Goal: Task Accomplishment & Management: Manage account settings

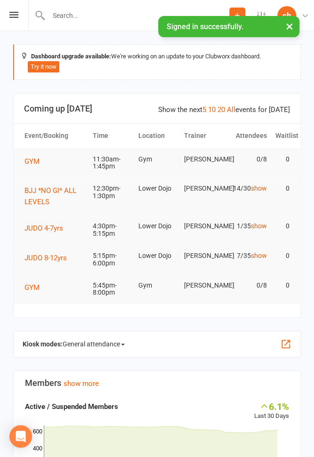
click at [261, 9] on li "Settings Membership Plans Event Templates Appointment Types Website Customize C…" at bounding box center [261, 15] width 32 height 31
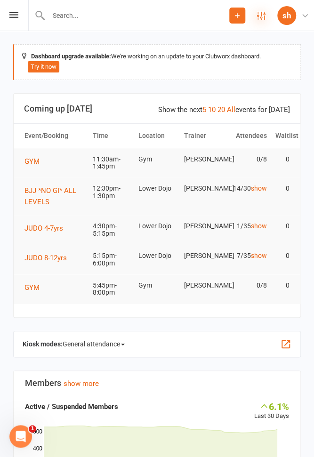
click at [259, 12] on icon at bounding box center [261, 15] width 8 height 8
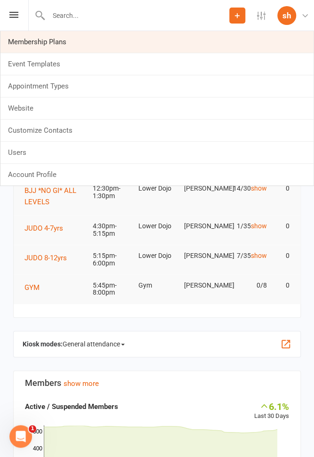
click at [51, 40] on link "Membership Plans" at bounding box center [156, 42] width 313 height 22
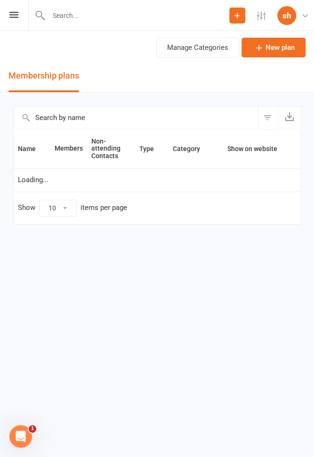
select select "100"
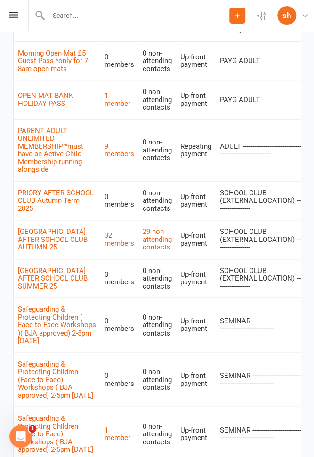
scroll to position [2963, 0]
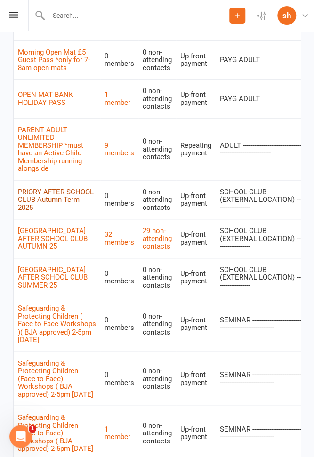
click at [57, 188] on link "PRIORY AFTER SCHOOL CLUB Autumn Term 2025" at bounding box center [56, 200] width 76 height 24
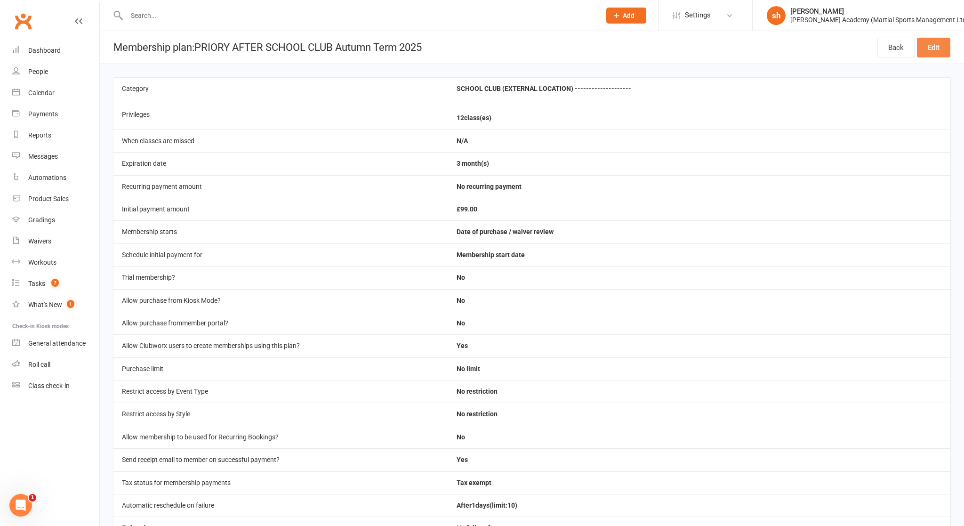
click at [314, 46] on link "Edit" at bounding box center [933, 48] width 33 height 20
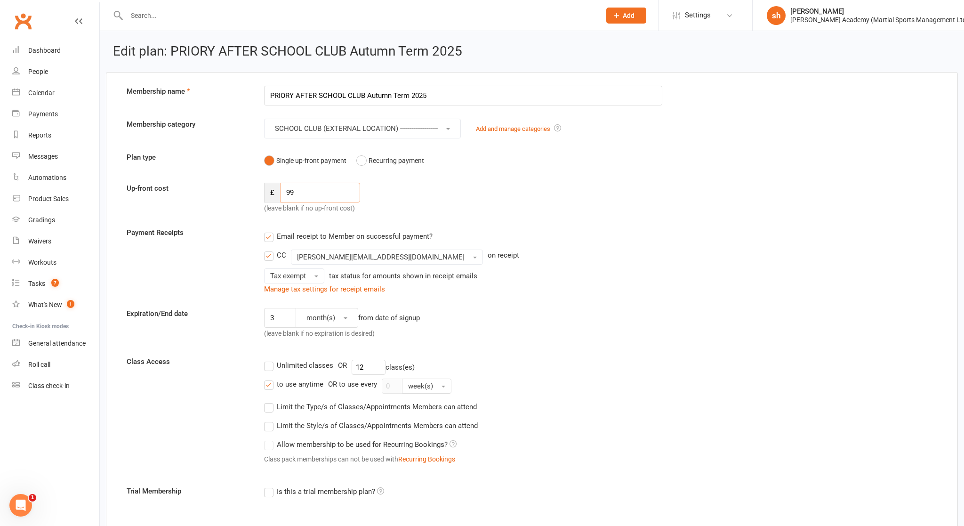
click at [299, 190] on input "99" at bounding box center [320, 193] width 80 height 20
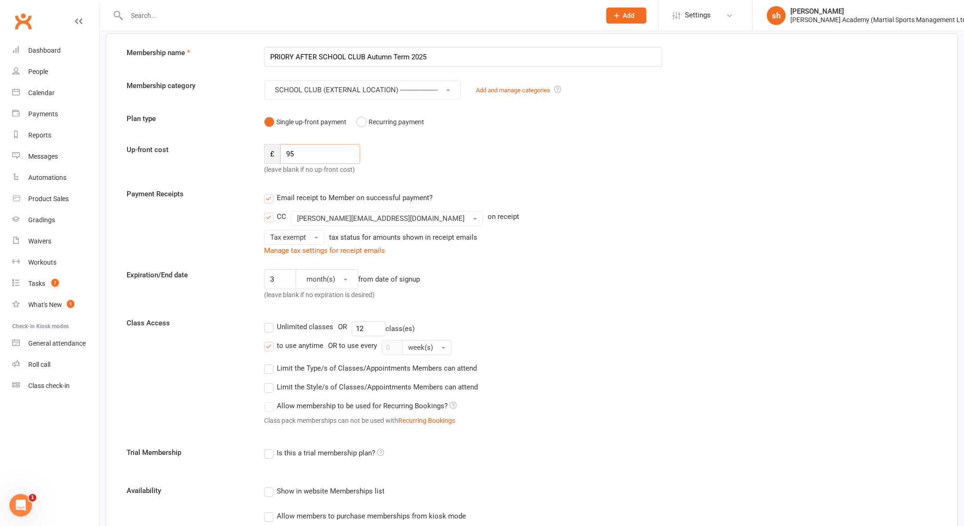
scroll to position [47, 0]
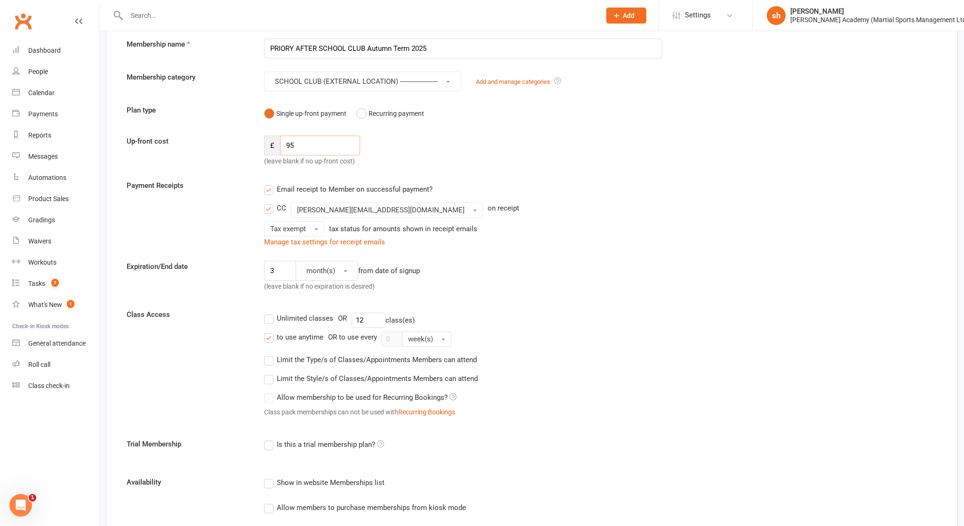
type input "95"
click at [314, 316] on input "12" at bounding box center [369, 320] width 34 height 15
type input "11"
click at [314, 288] on div "3 month(s) from date of signup (leave blank if no expiration is desired)" at bounding box center [463, 278] width 412 height 35
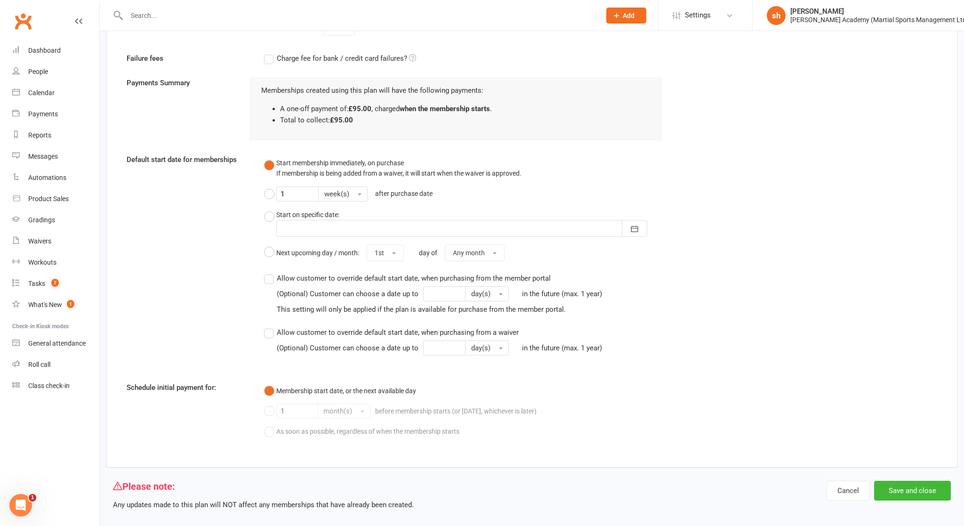
scroll to position [693, 0]
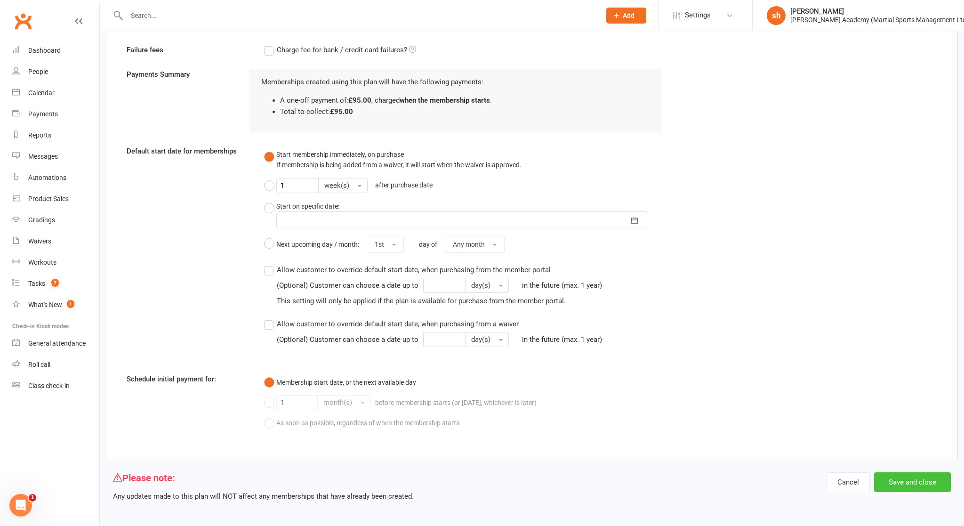
click at [314, 457] on button "Save and close" at bounding box center [912, 482] width 77 height 20
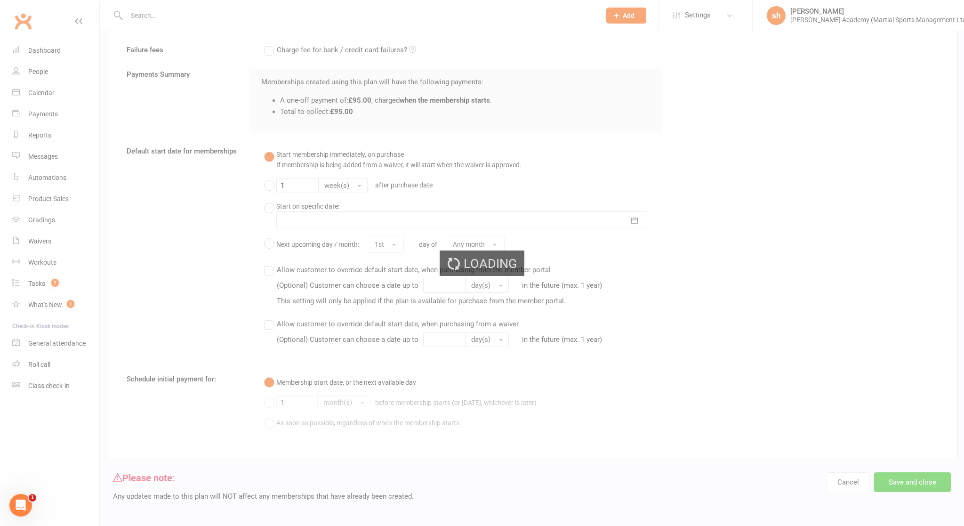
select select "100"
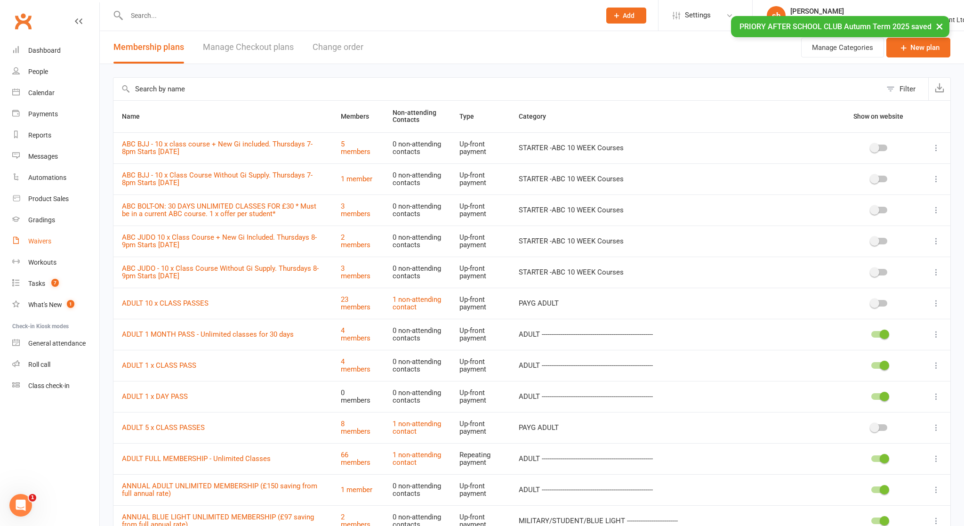
click at [36, 240] on div "Waivers" at bounding box center [39, 241] width 23 height 8
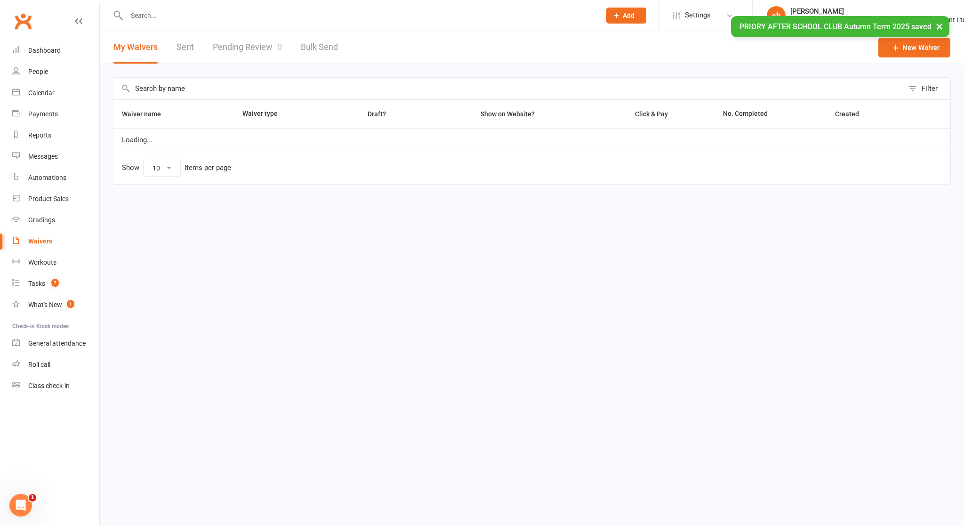
select select "100"
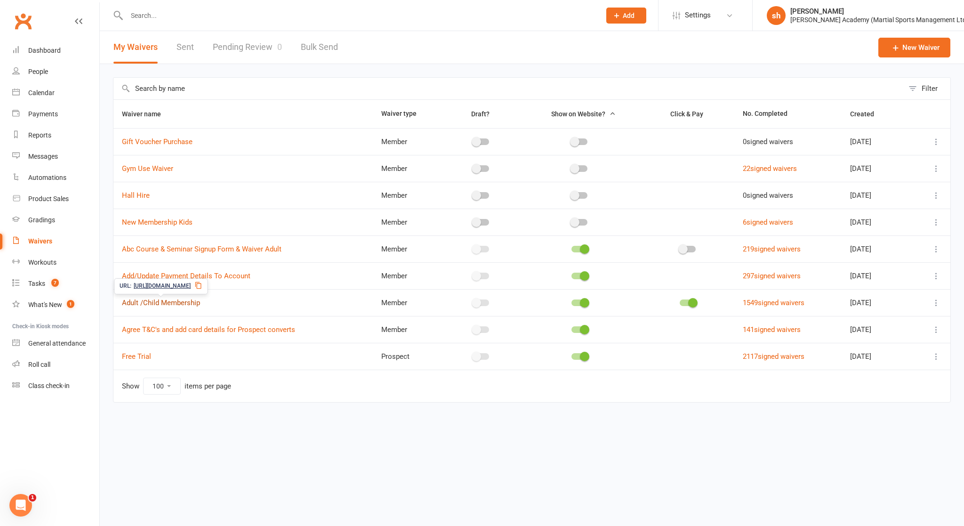
click at [176, 300] on link "Adult /Child Membership" at bounding box center [161, 302] width 78 height 8
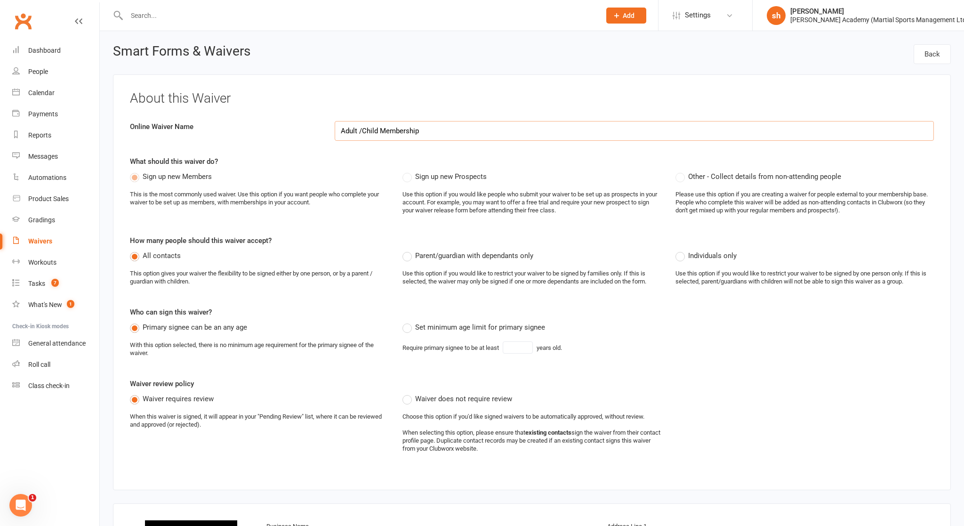
select select "applies_to_all_signees"
select select "copy_answers_for_all_signees"
select select "select"
click at [38, 239] on div "Waivers" at bounding box center [40, 241] width 24 height 8
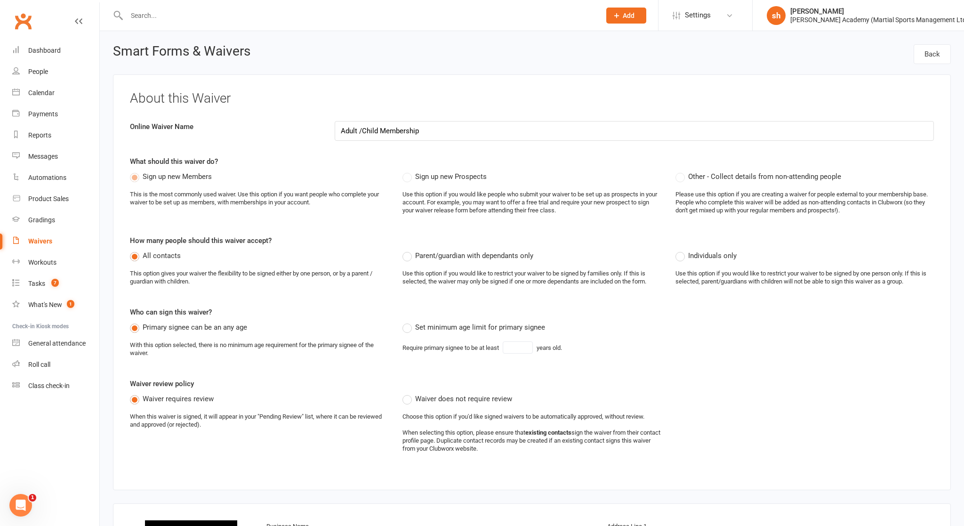
select select "100"
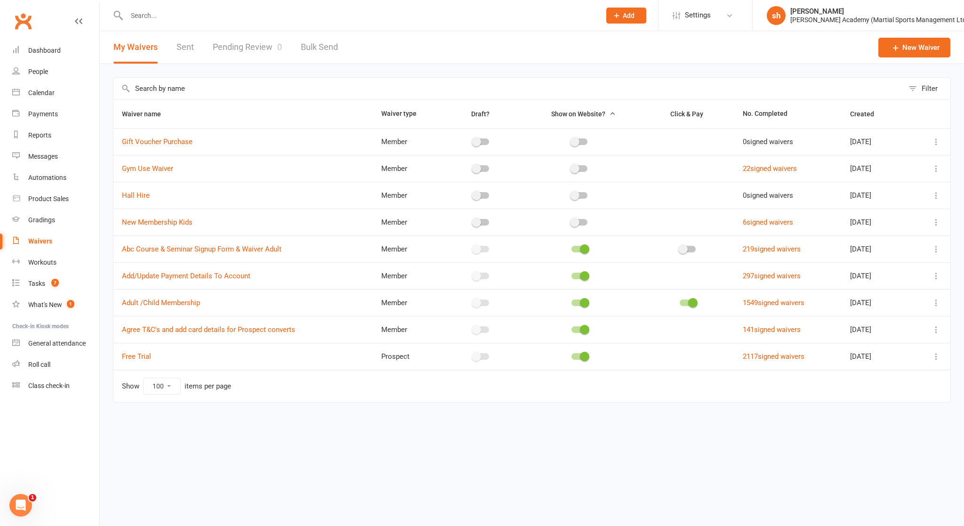
click at [195, 89] on input "text" at bounding box center [508, 89] width 790 height 22
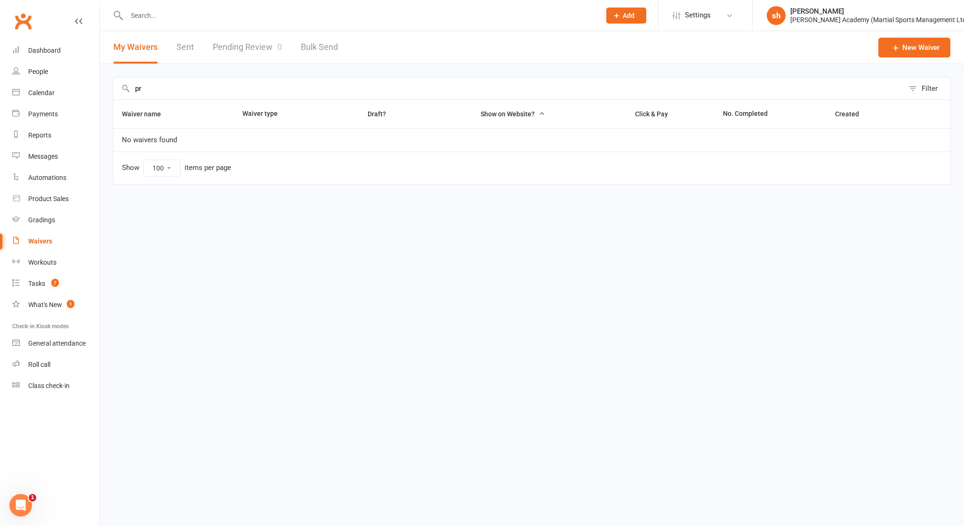
type input "p"
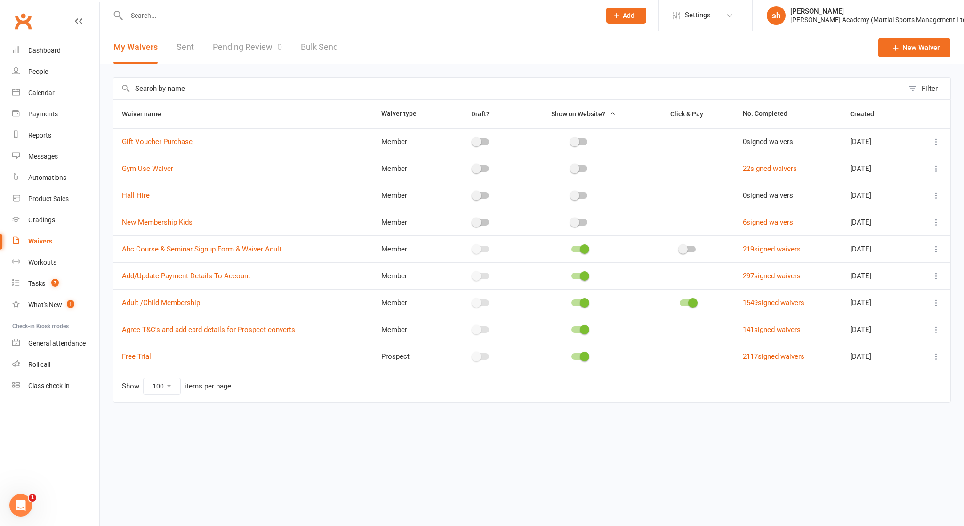
click at [314, 300] on icon at bounding box center [936, 302] width 9 height 9
click at [314, 319] on link "Edit waiver" at bounding box center [886, 319] width 111 height 19
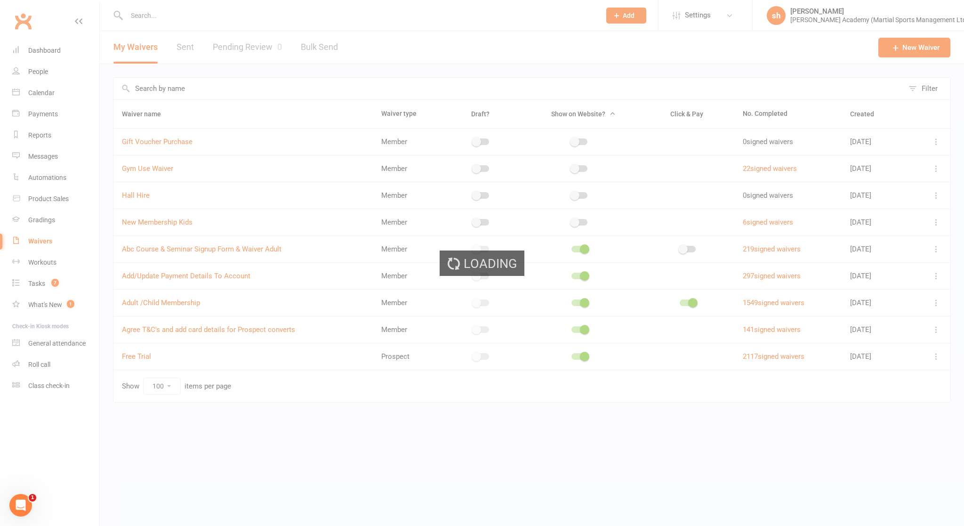
select select "applies_to_all_signees"
select select "copy_answers_for_all_signees"
select select "select"
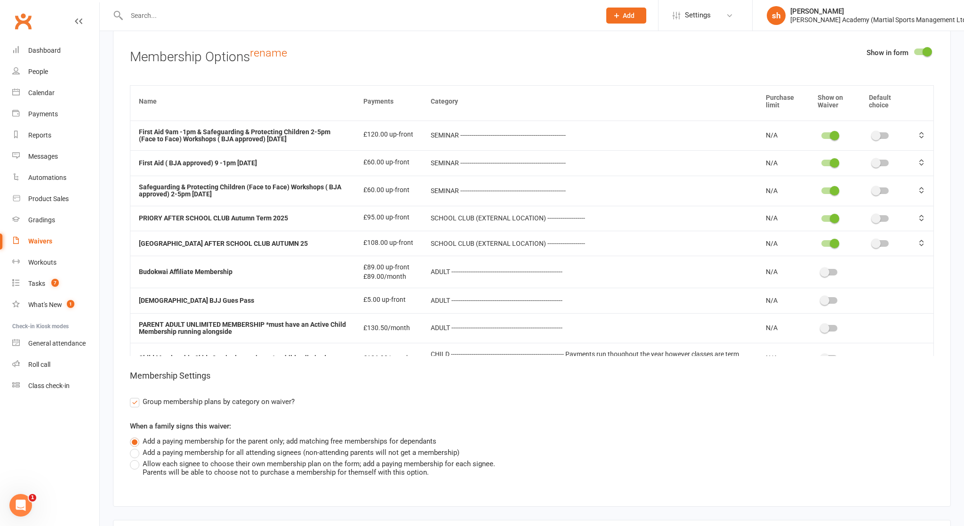
scroll to position [652, 0]
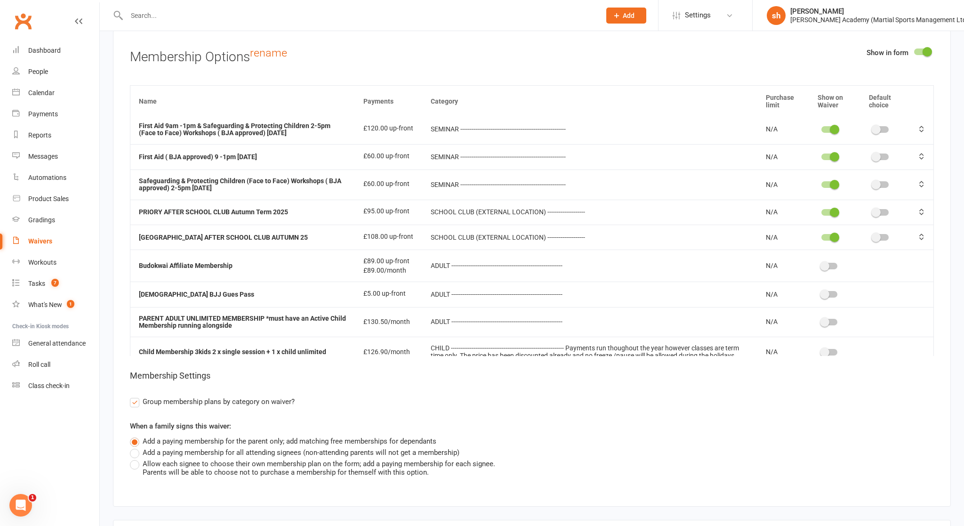
click at [314, 208] on span at bounding box center [834, 212] width 9 height 9
click at [314, 211] on input "checkbox" at bounding box center [822, 211] width 0 height 0
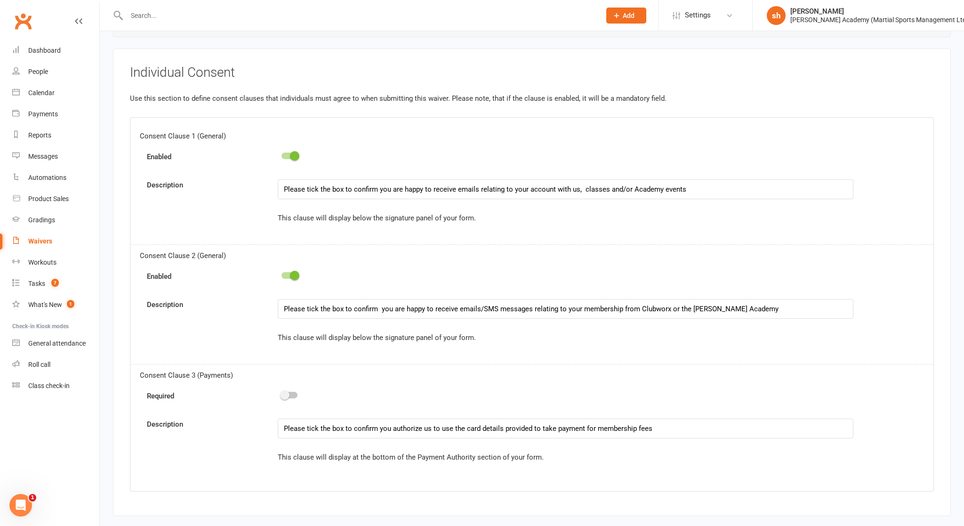
scroll to position [4972, 0]
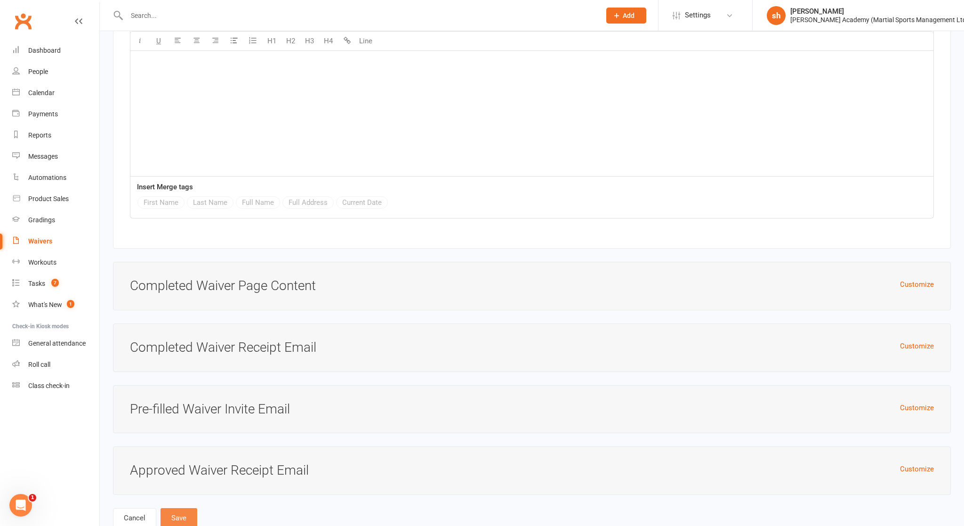
click at [179, 457] on button "Save" at bounding box center [179, 518] width 37 height 20
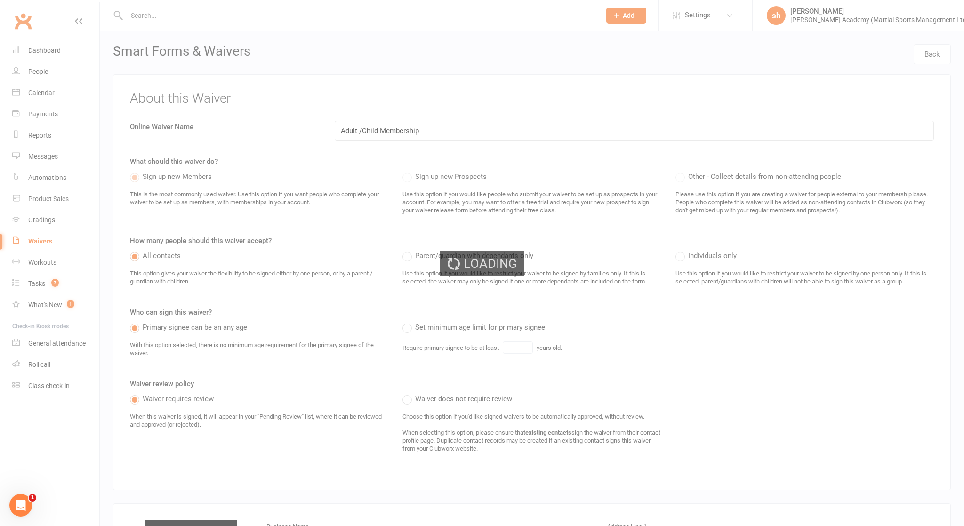
select select "100"
